Goal: Navigation & Orientation: Find specific page/section

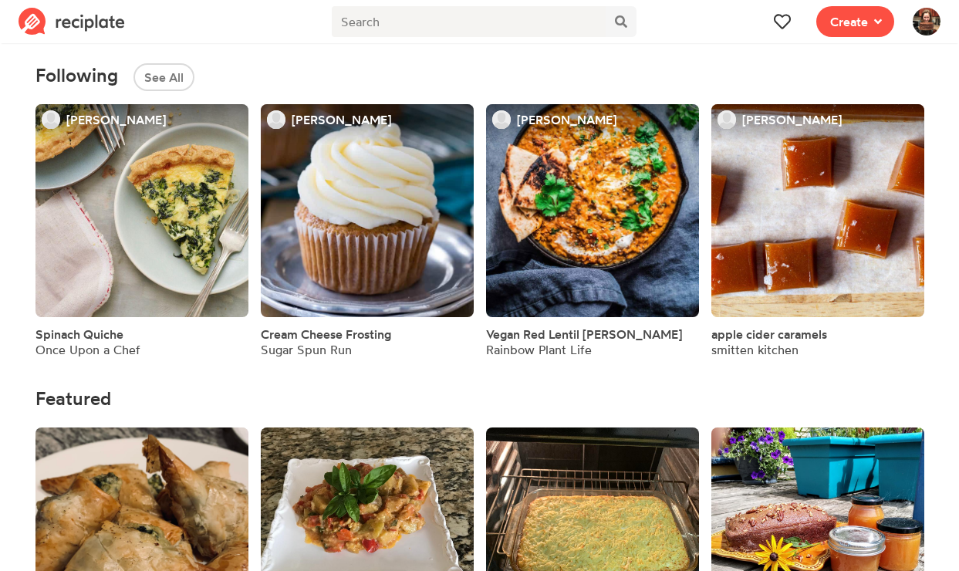
click at [924, 28] on img at bounding box center [927, 22] width 28 height 28
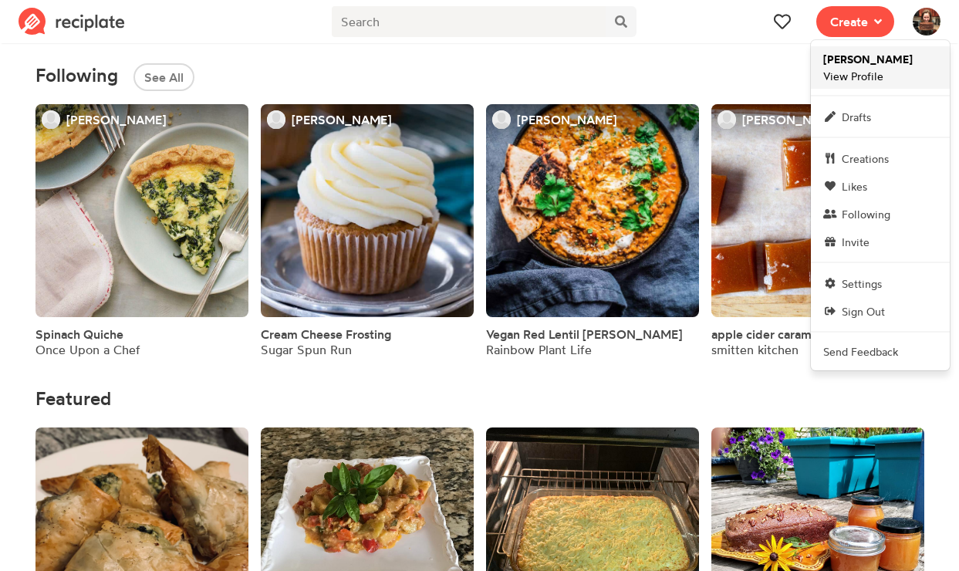
click at [877, 79] on span "Kristine Zengeler View Profile" at bounding box center [868, 67] width 90 height 33
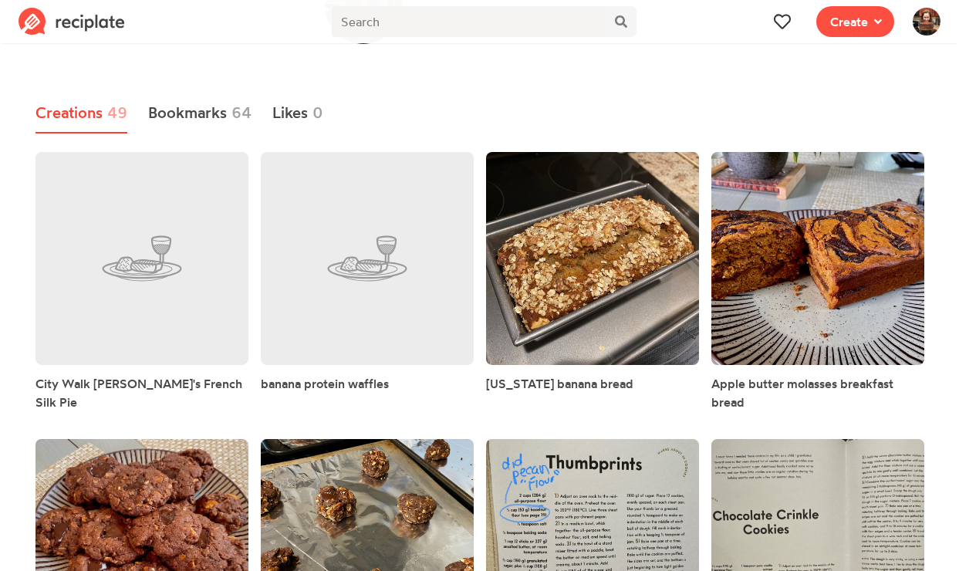
scroll to position [127, 0]
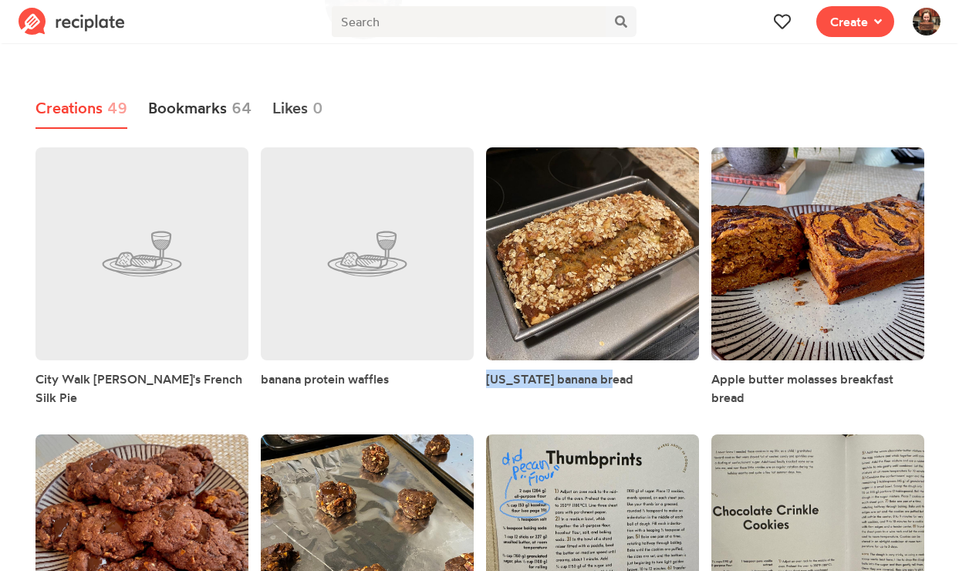
click at [204, 112] on link "Bookmarks 64" at bounding box center [200, 109] width 104 height 40
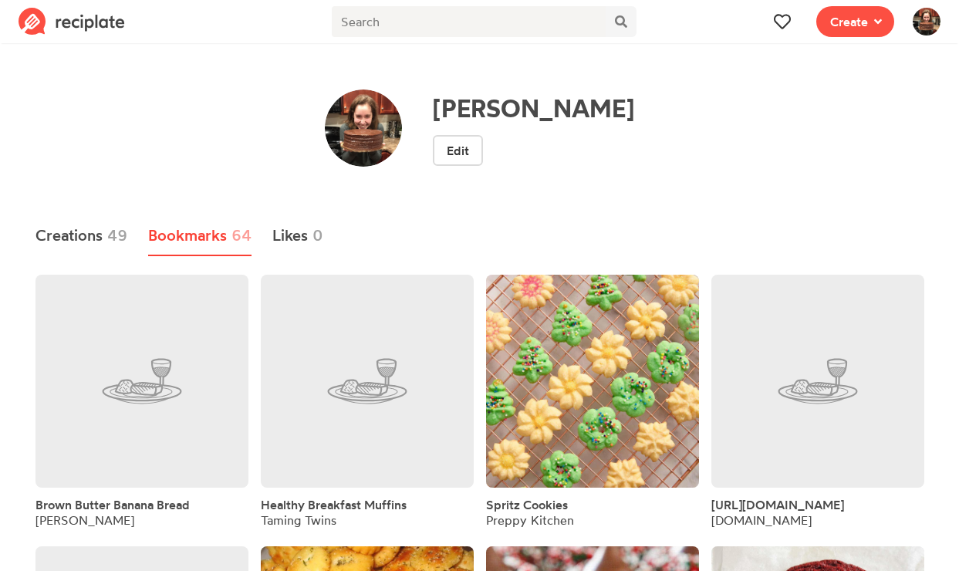
click at [157, 505] on span "Brown Butter Banana Bread" at bounding box center [112, 504] width 154 height 15
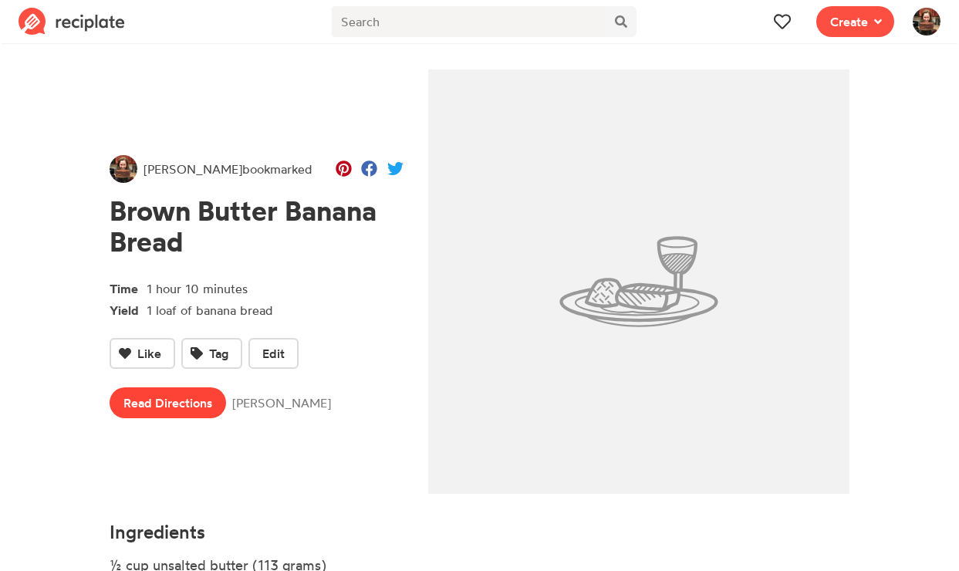
click at [196, 403] on link "Read Directions" at bounding box center [168, 402] width 117 height 31
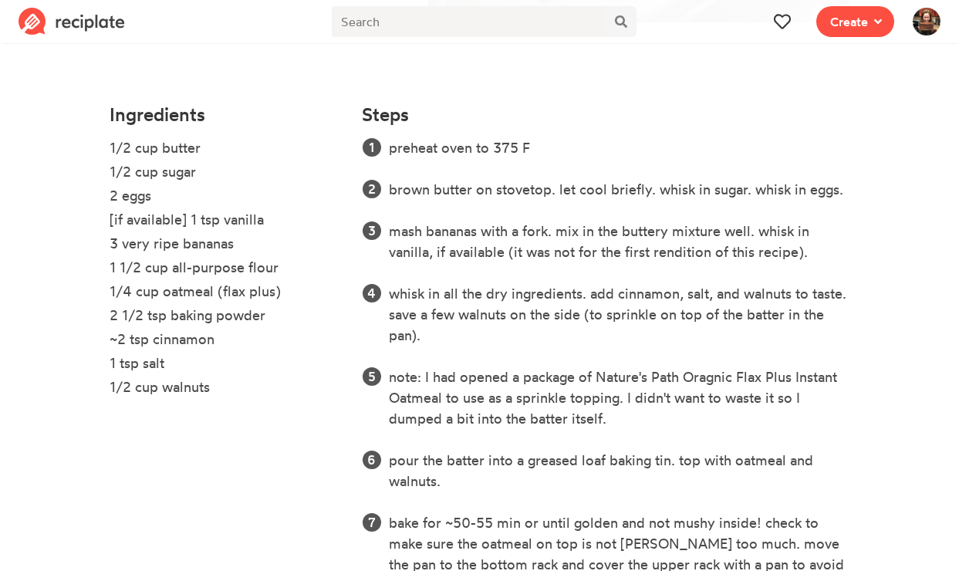
scroll to position [449, 0]
